Goal: Navigation & Orientation: Find specific page/section

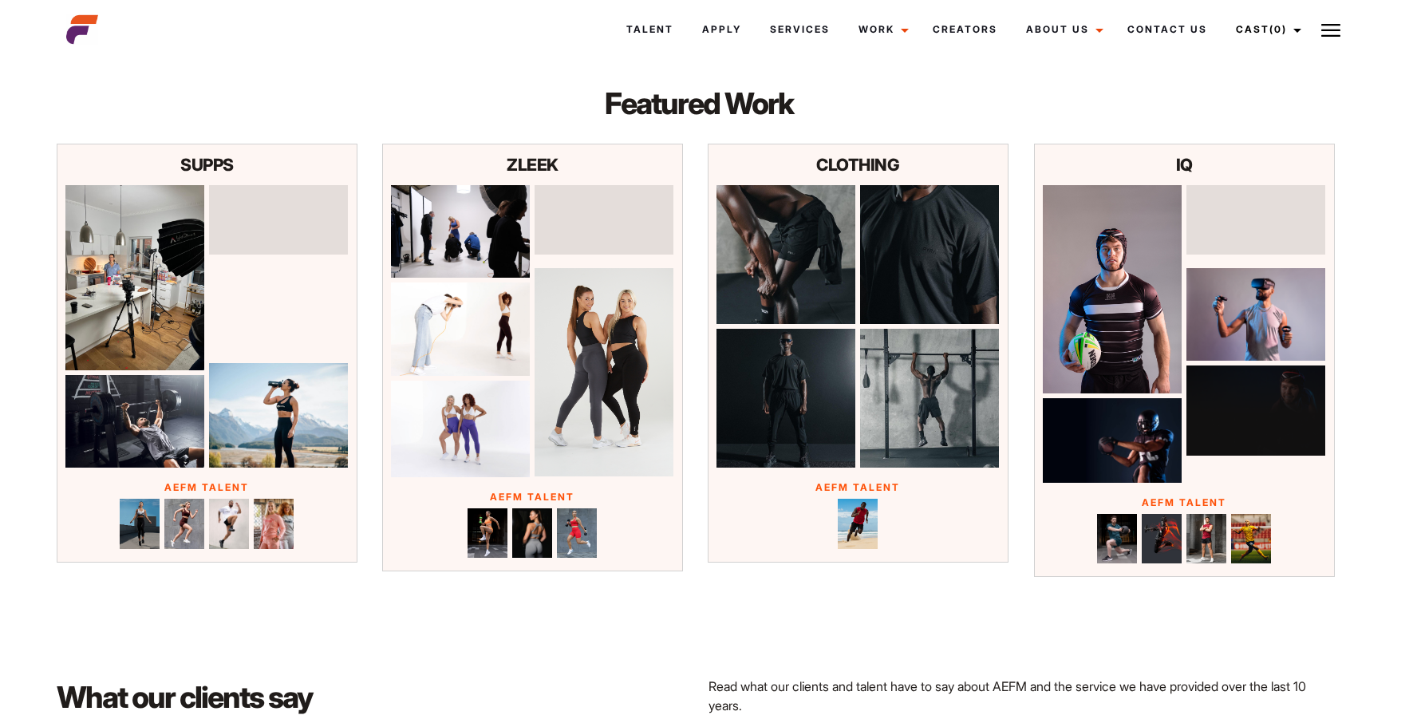
scroll to position [5143, 10]
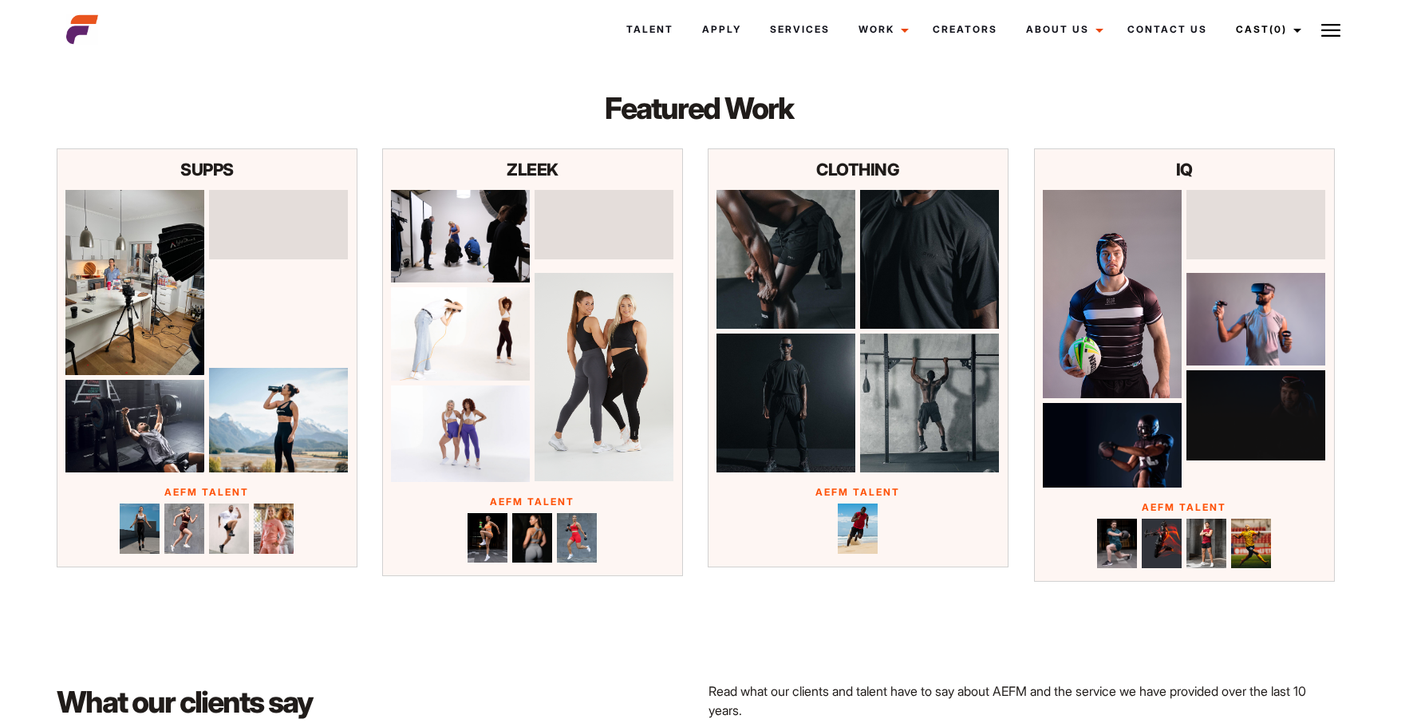
click at [519, 253] on img at bounding box center [460, 236] width 139 height 93
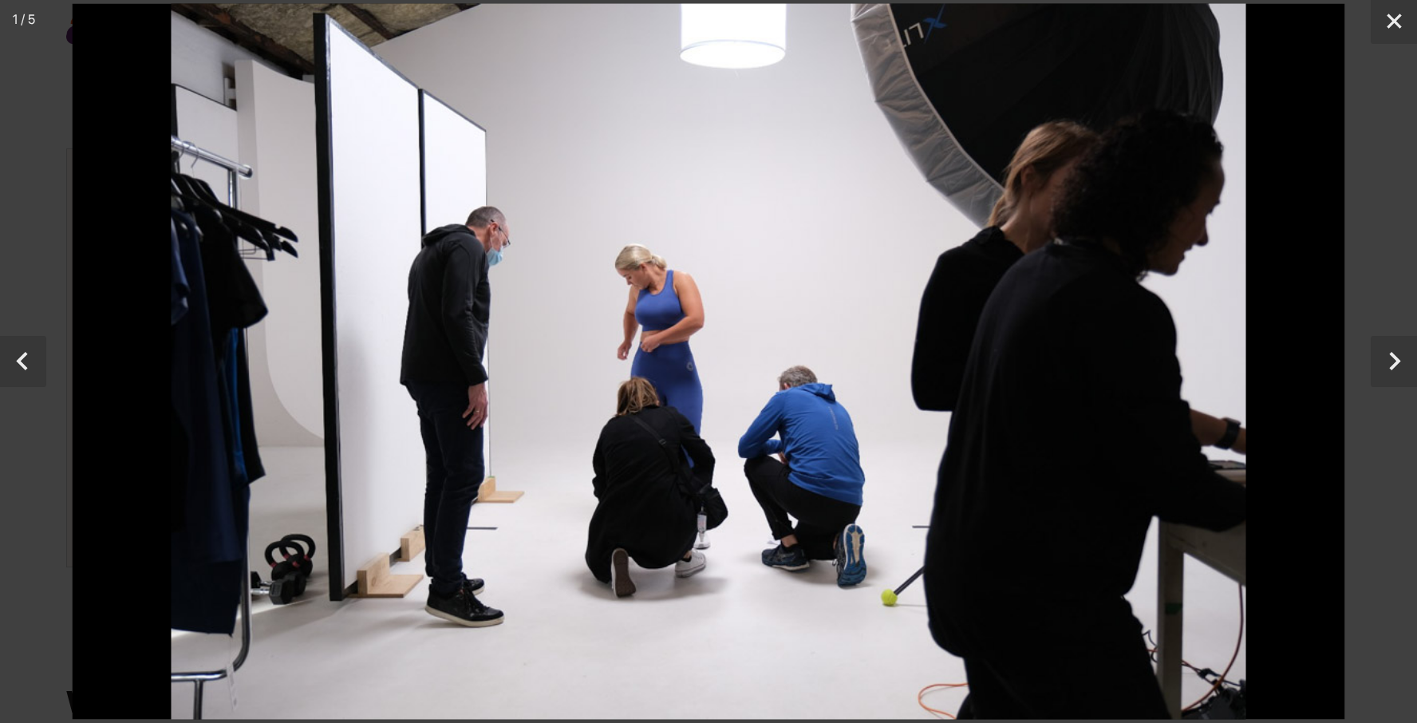
scroll to position [5143, 0]
click at [1391, 369] on button "Next" at bounding box center [1393, 361] width 46 height 51
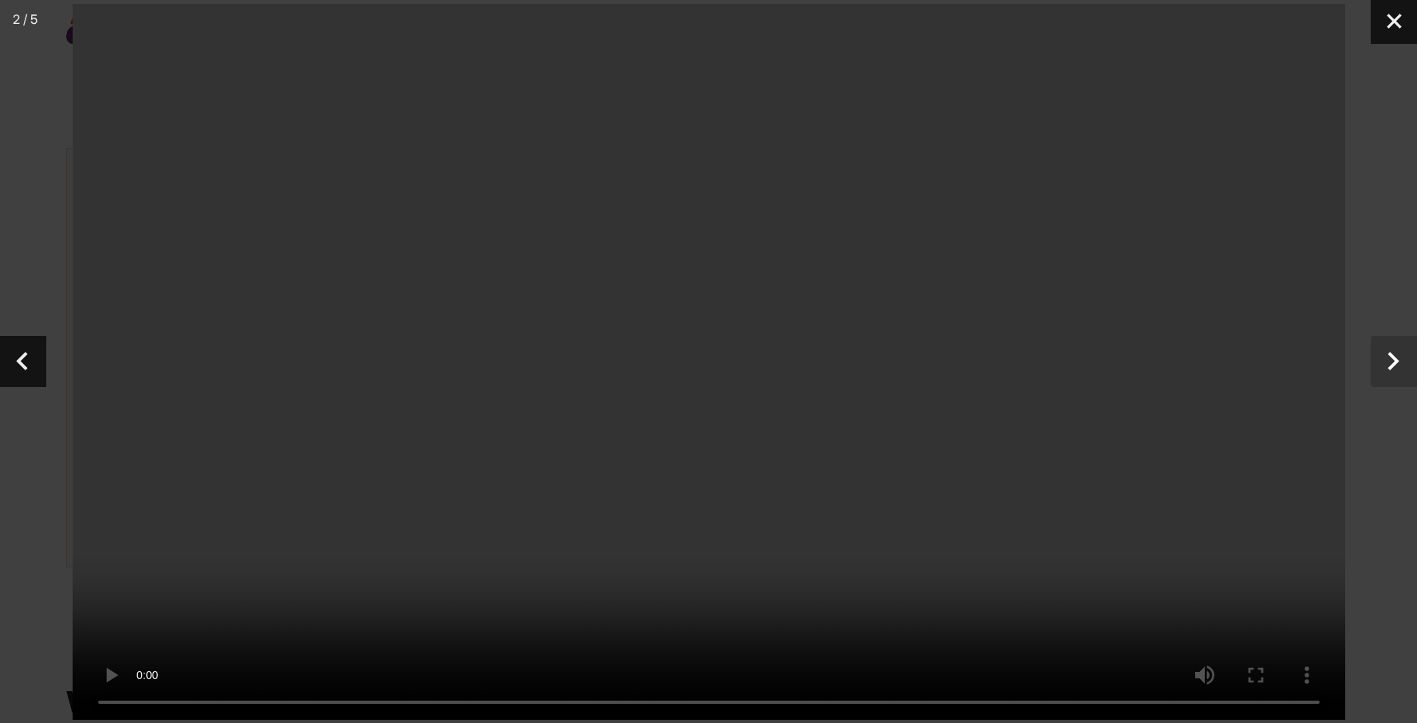
click at [1391, 369] on button "Next" at bounding box center [1393, 361] width 46 height 51
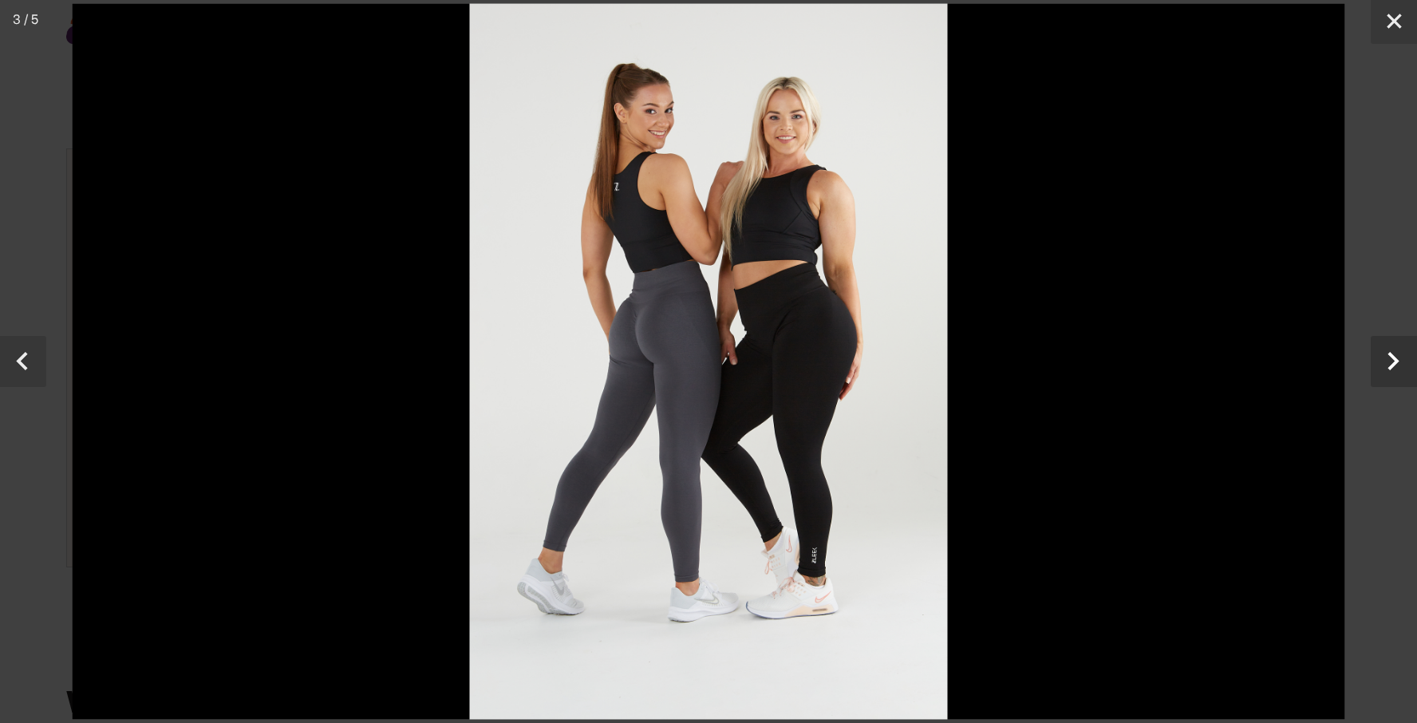
click at [1391, 369] on button "Next" at bounding box center [1393, 361] width 46 height 51
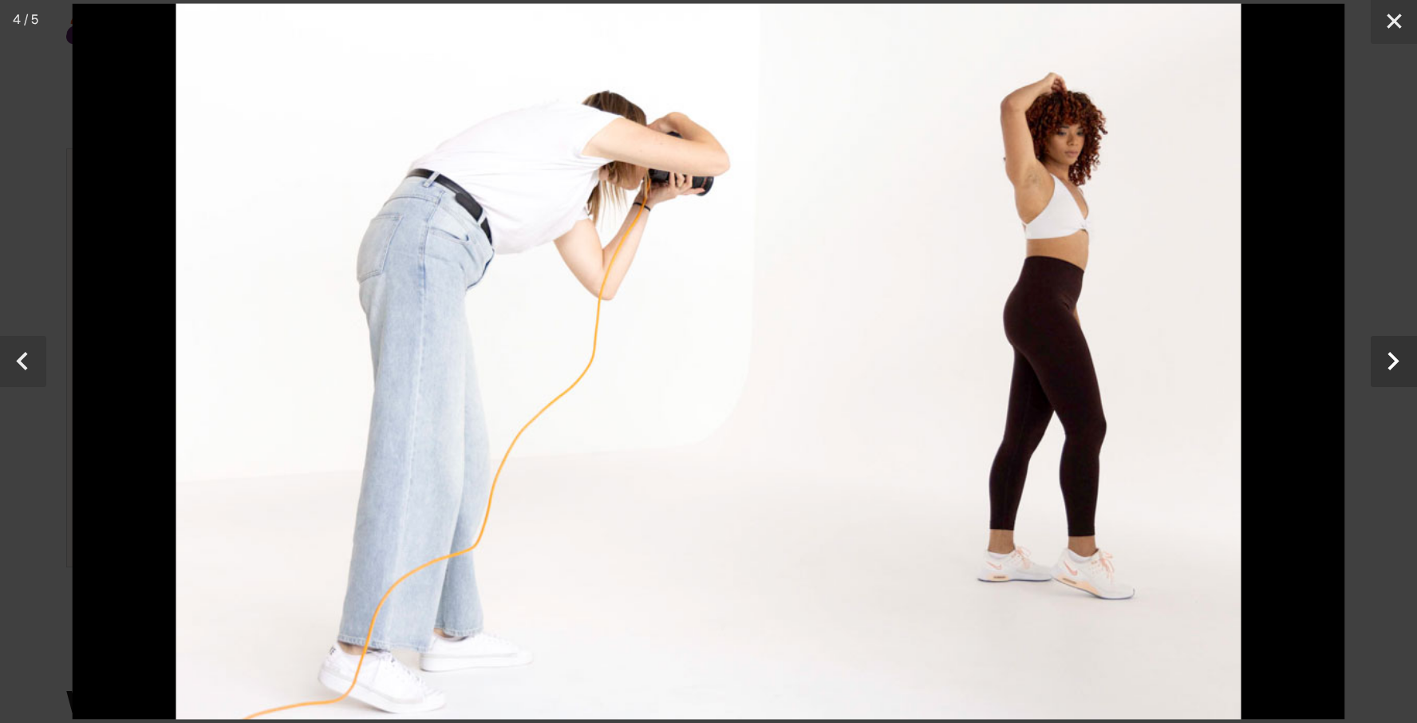
click at [1391, 369] on button "Next" at bounding box center [1393, 361] width 46 height 51
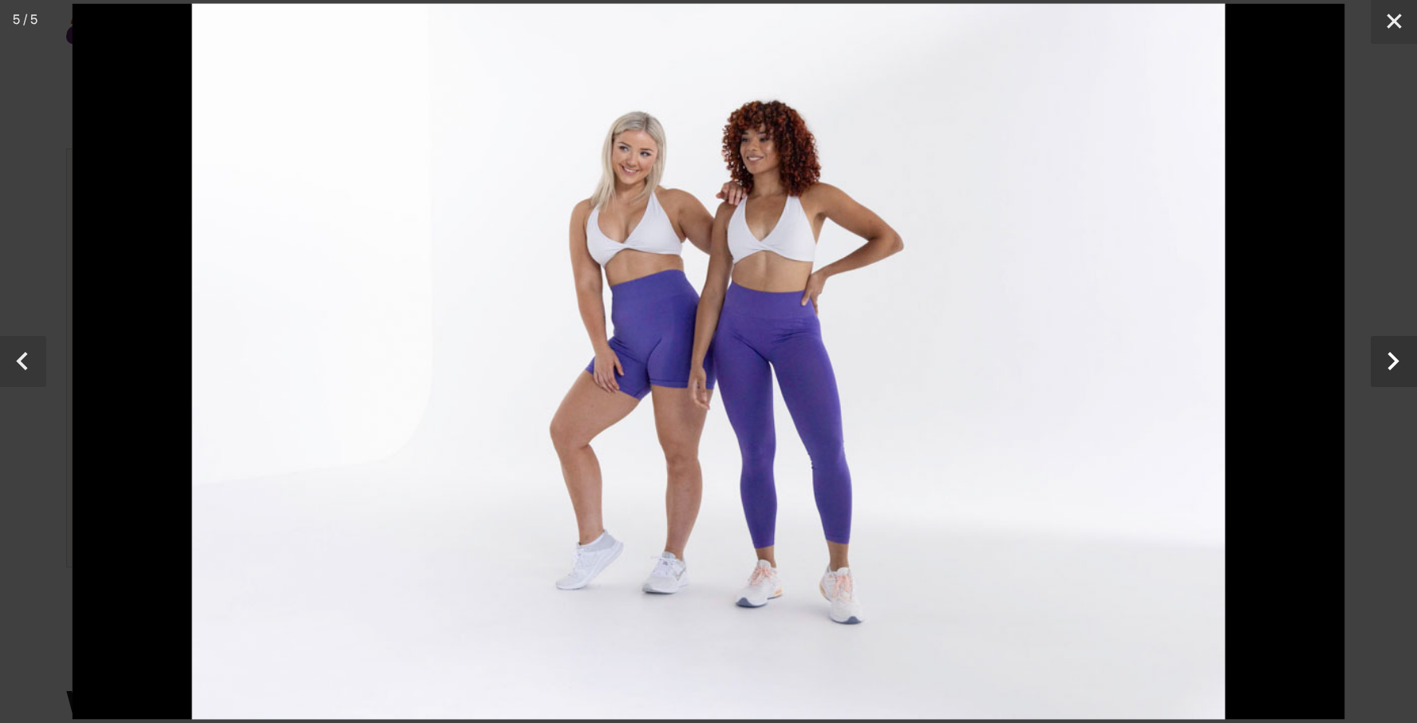
click at [1391, 369] on button "Next" at bounding box center [1393, 361] width 46 height 51
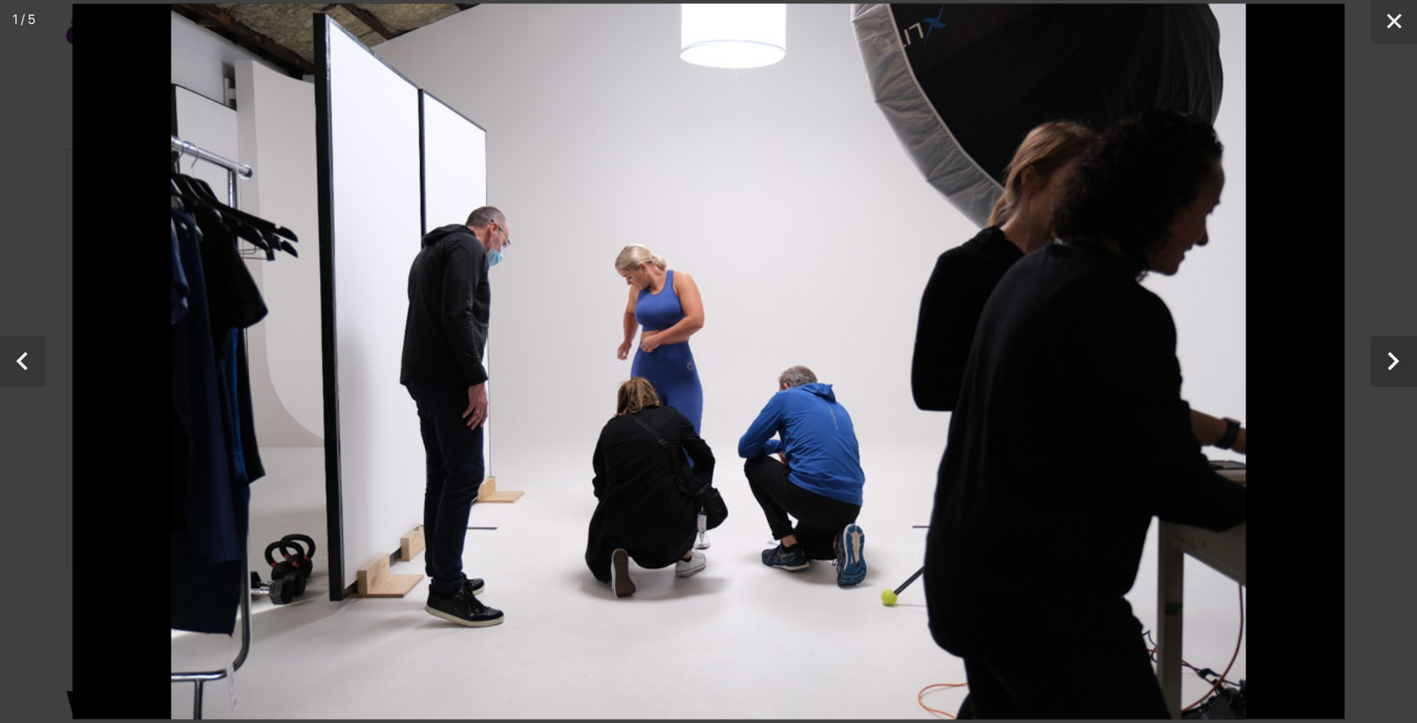
click at [1391, 369] on button "Next" at bounding box center [1393, 361] width 46 height 51
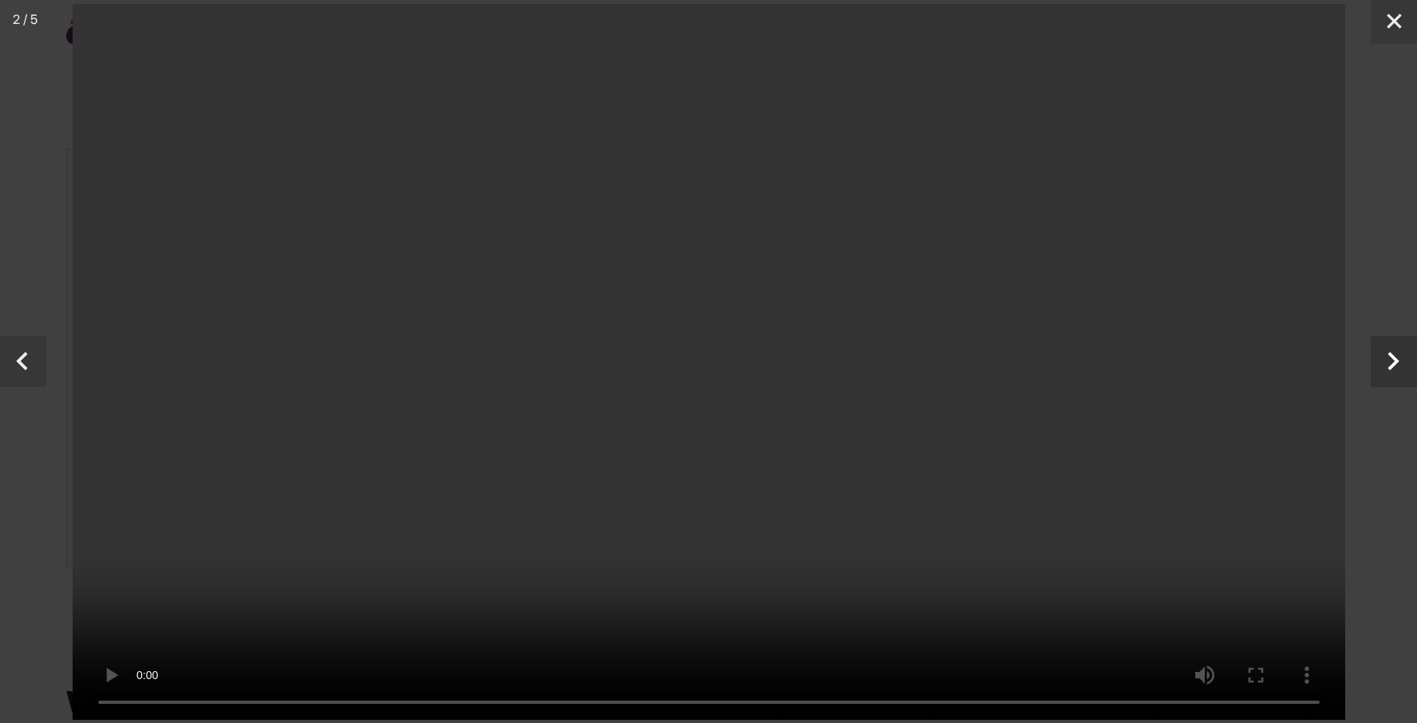
click at [1391, 369] on button "Next" at bounding box center [1393, 361] width 46 height 51
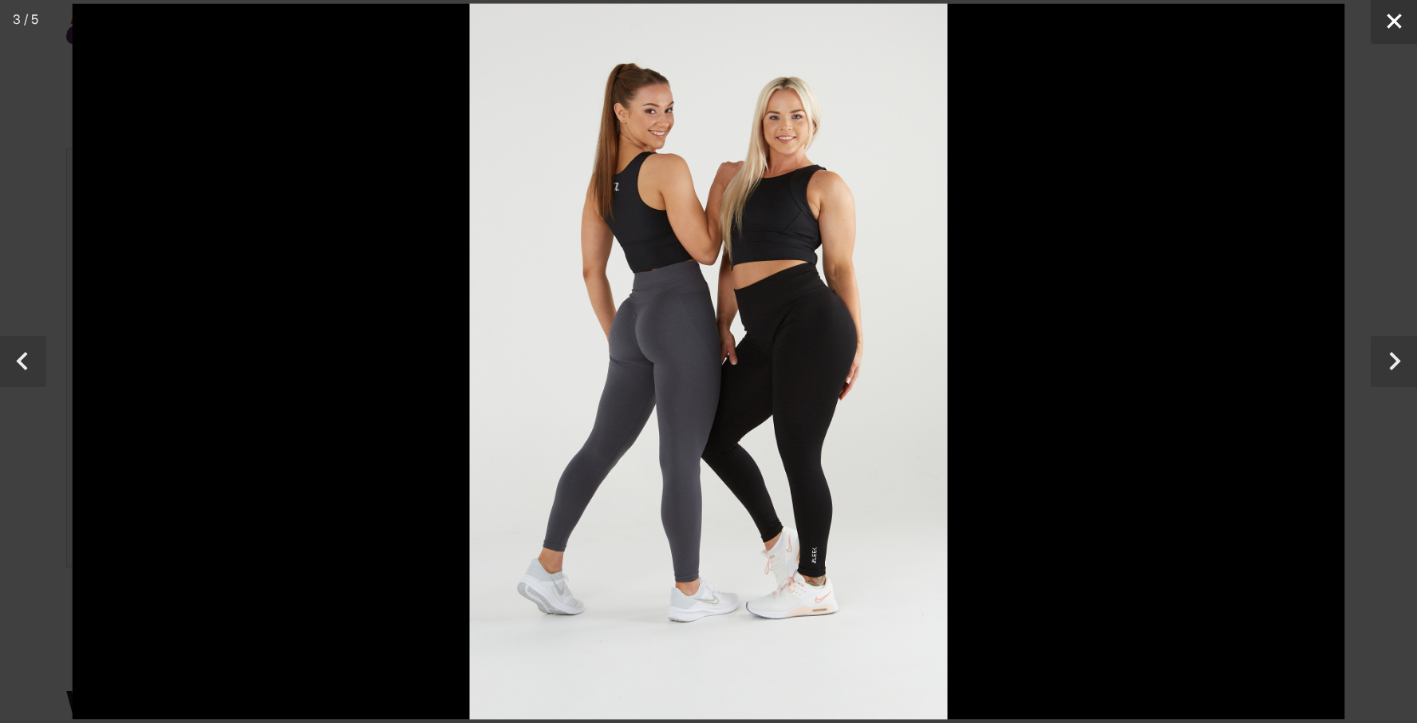
drag, startPoint x: 1379, startPoint y: 26, endPoint x: 1374, endPoint y: 34, distance: 9.7
click at [1378, 27] on button "Close" at bounding box center [1393, 22] width 46 height 44
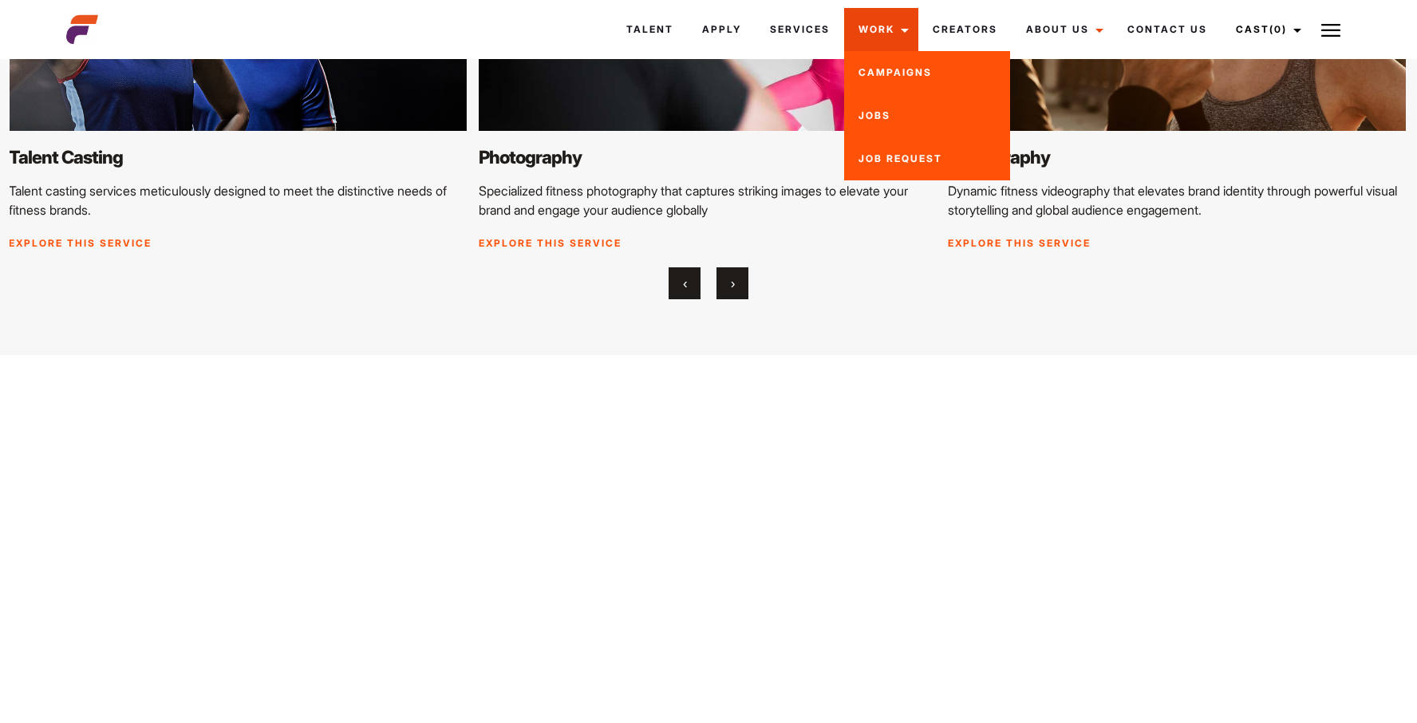
scroll to position [2271, 0]
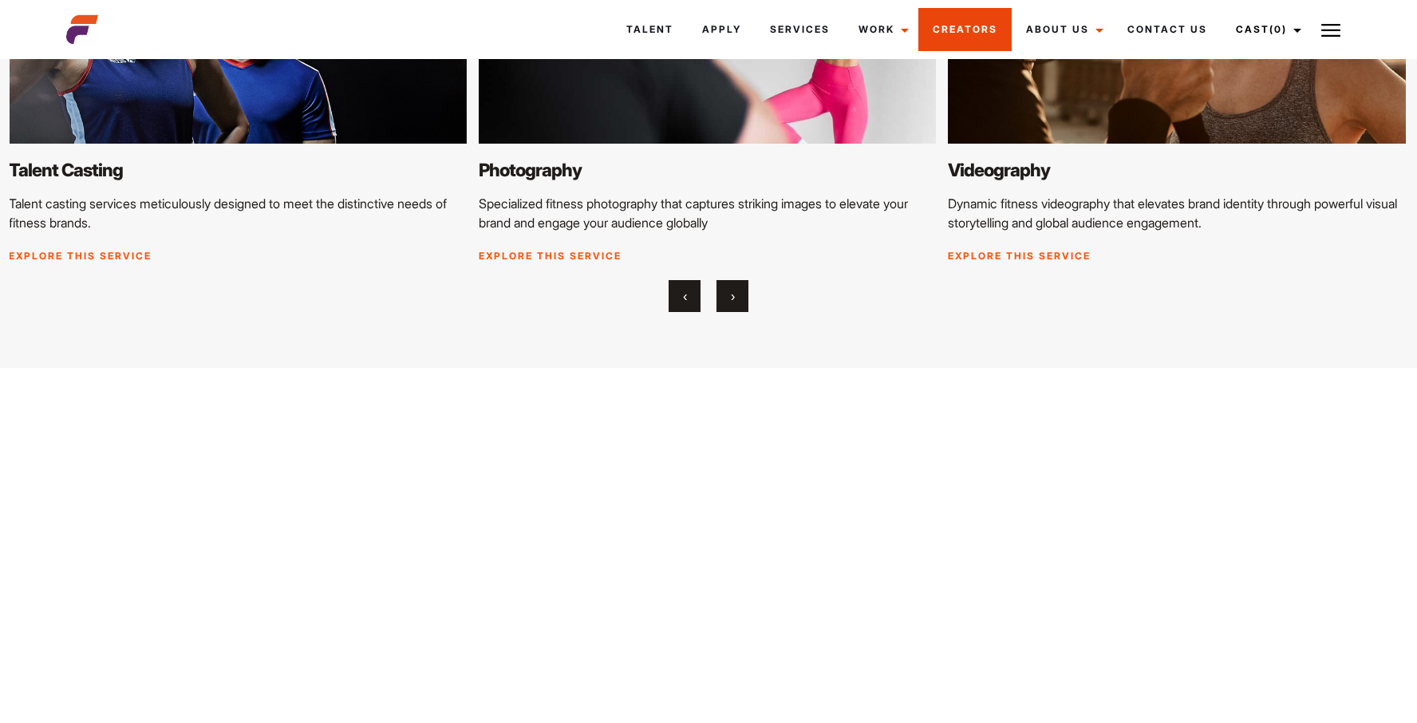
click at [934, 35] on link "Creators" at bounding box center [964, 29] width 93 height 43
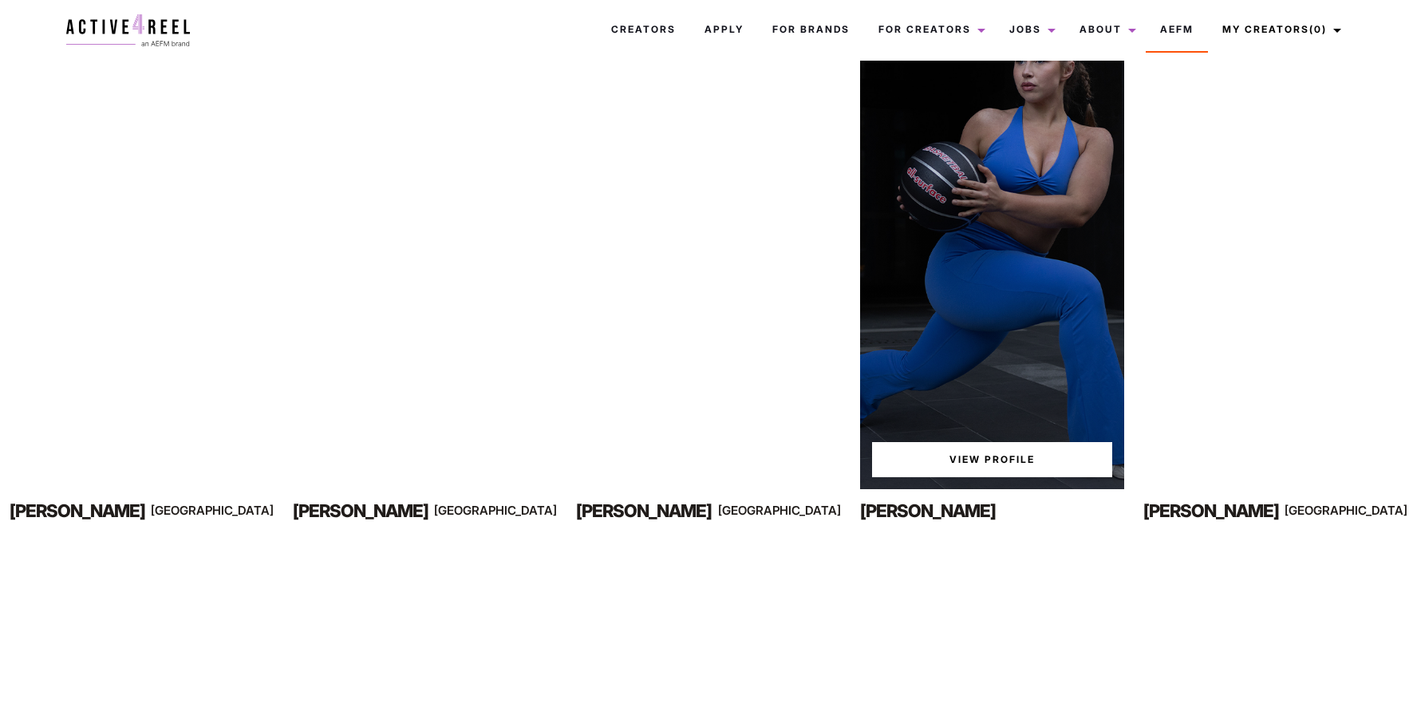
scroll to position [980, 0]
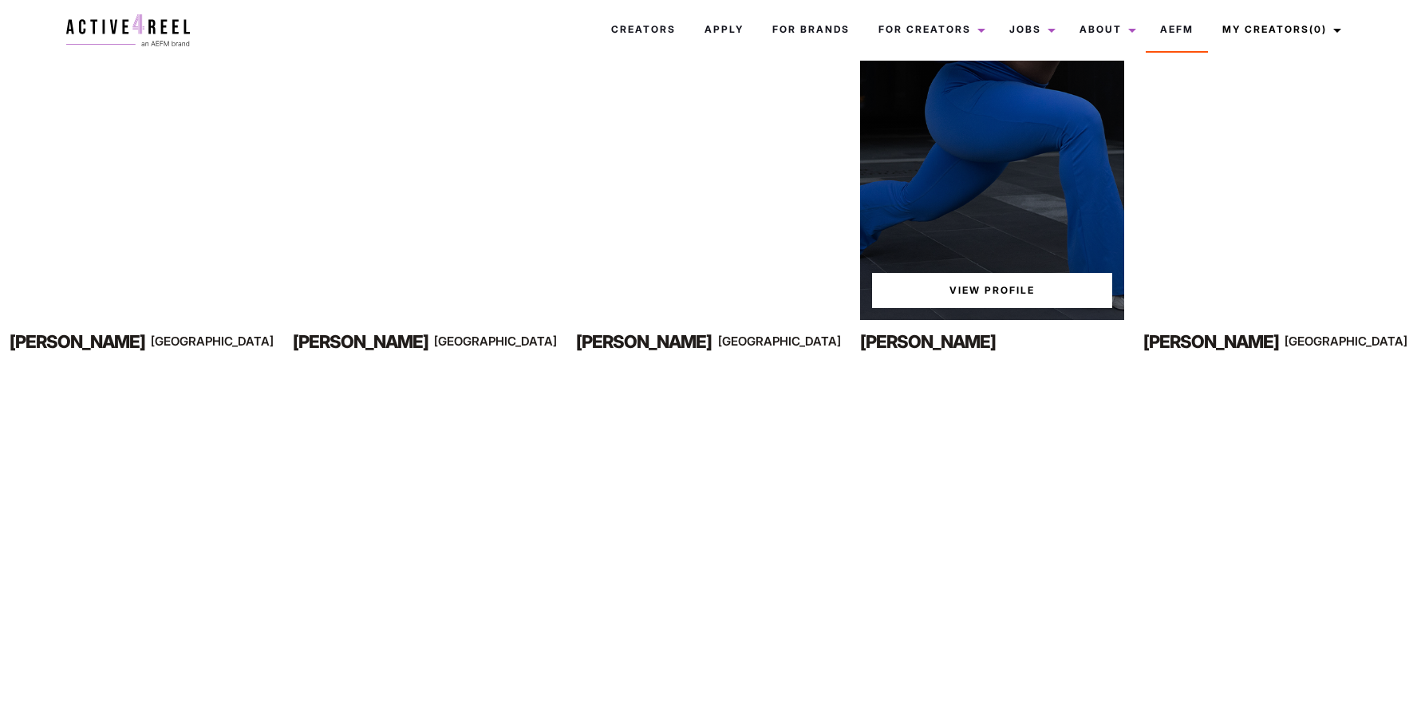
click at [950, 294] on link "View Profile" at bounding box center [992, 290] width 240 height 35
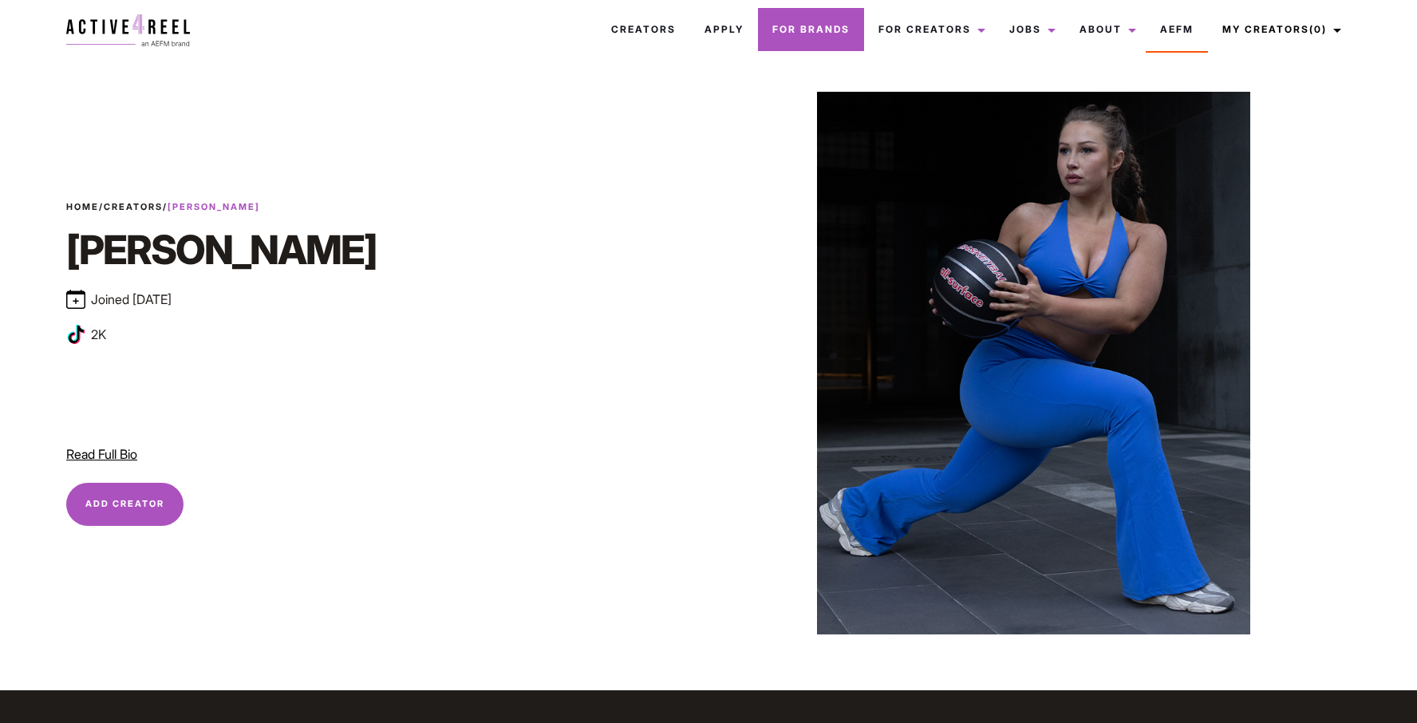
click at [840, 34] on link "For Brands" at bounding box center [811, 29] width 106 height 43
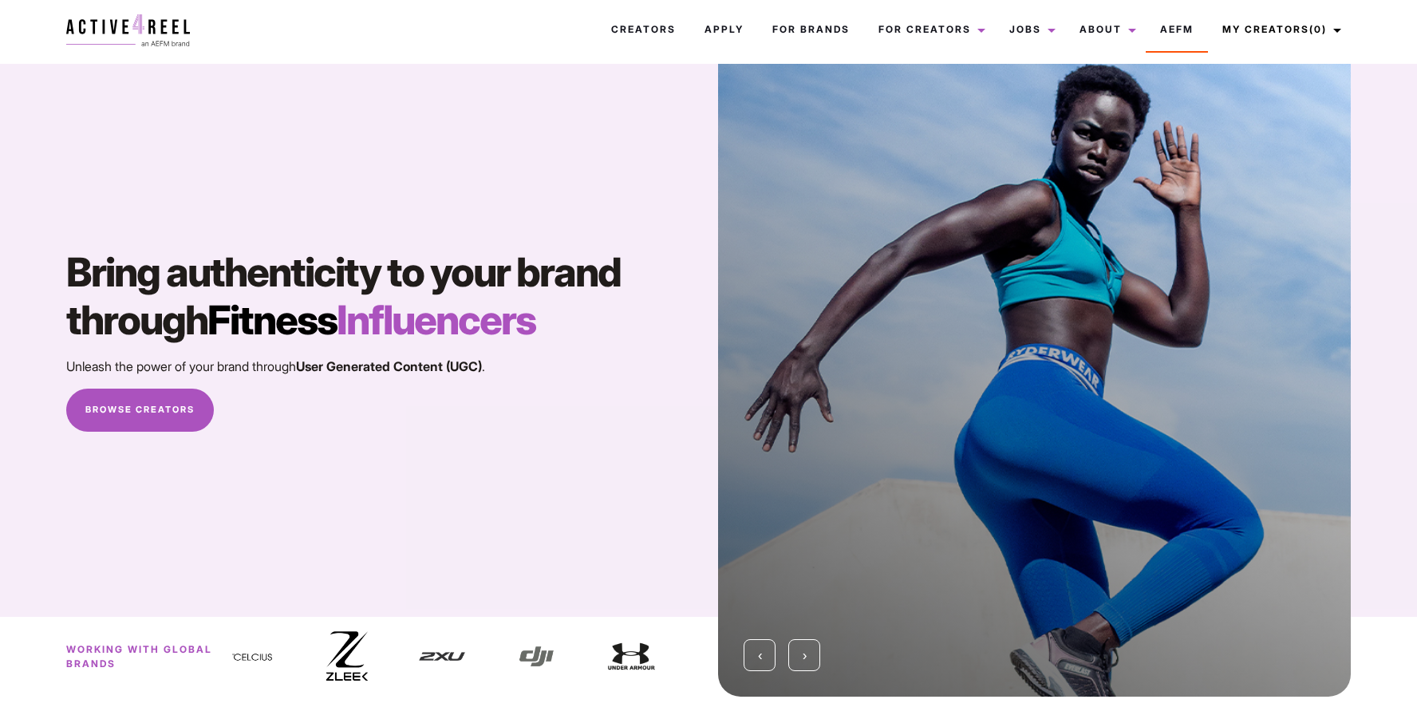
scroll to position [26, 0]
